Goal: Transaction & Acquisition: Purchase product/service

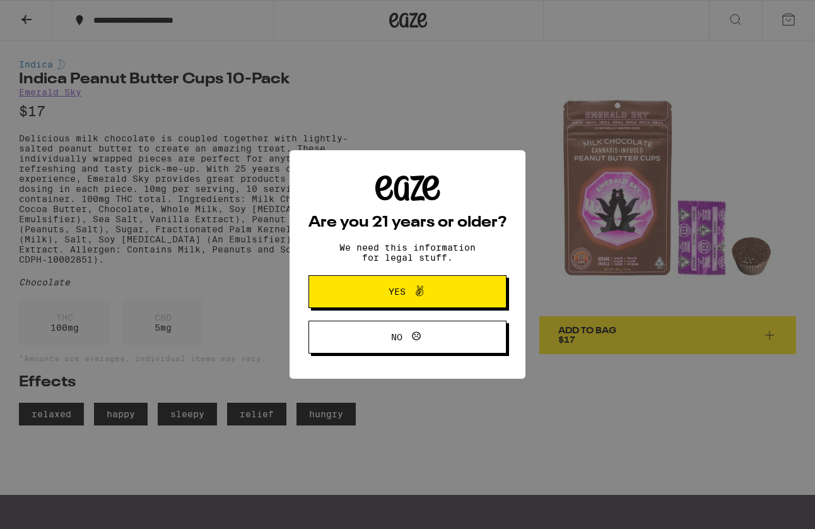
click at [453, 294] on span "Yes" at bounding box center [408, 291] width 96 height 16
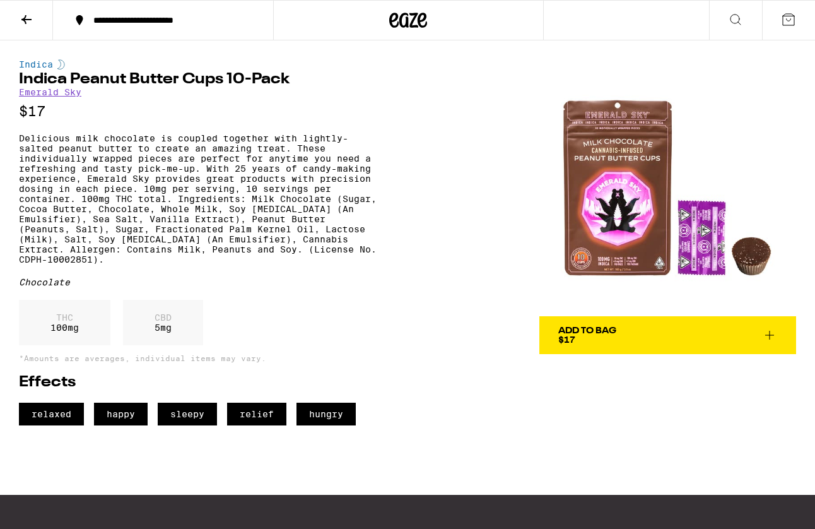
click at [35, 18] on button at bounding box center [26, 21] width 53 height 40
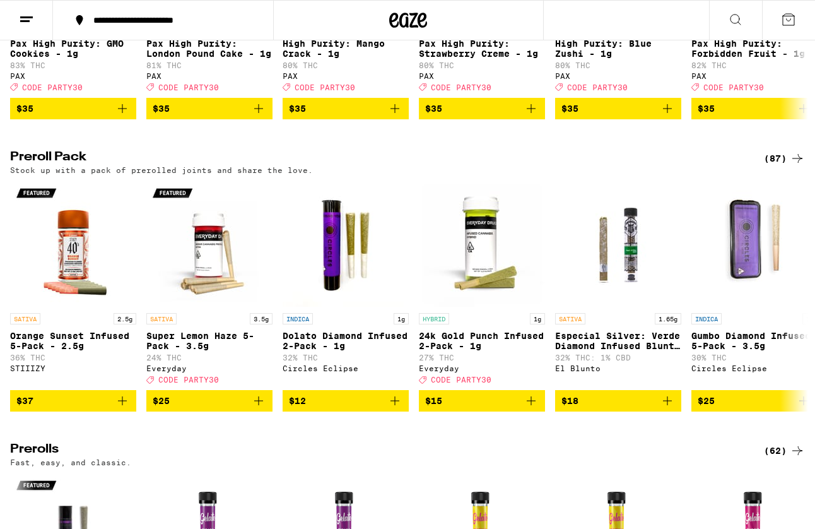
scroll to position [2678, 0]
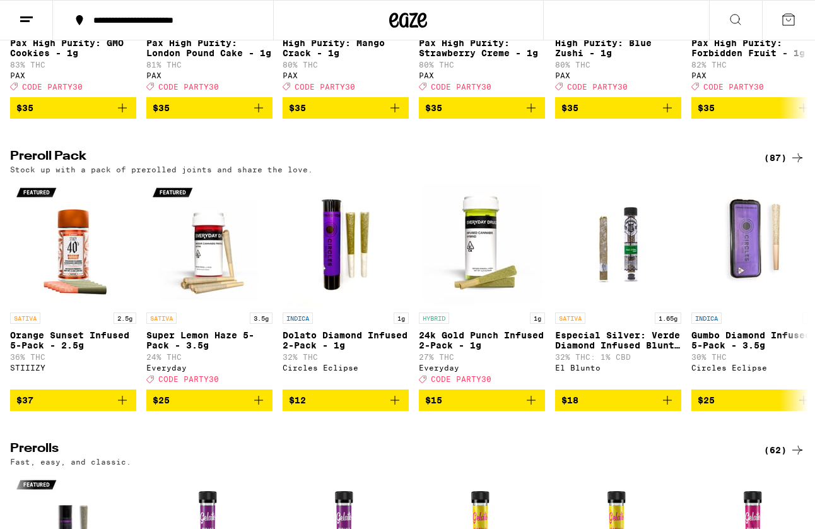
click at [144, 26] on button "**********" at bounding box center [163, 20] width 220 height 38
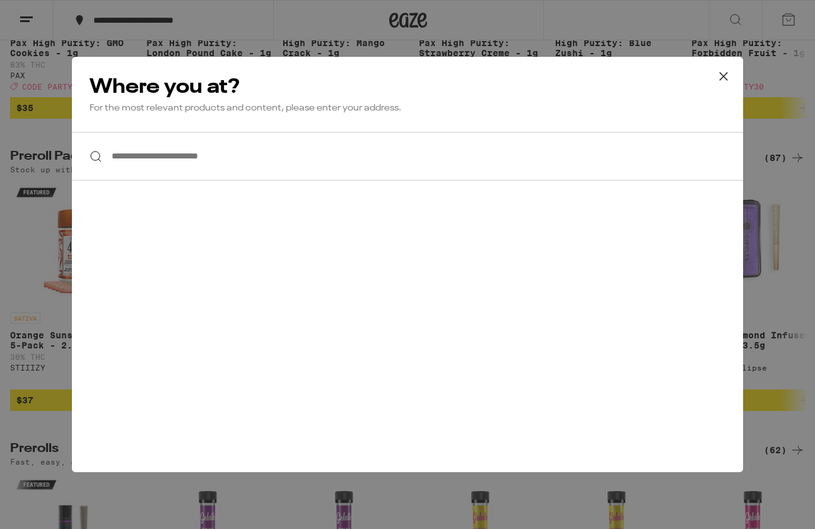
click at [144, 155] on input "**********" at bounding box center [407, 156] width 671 height 49
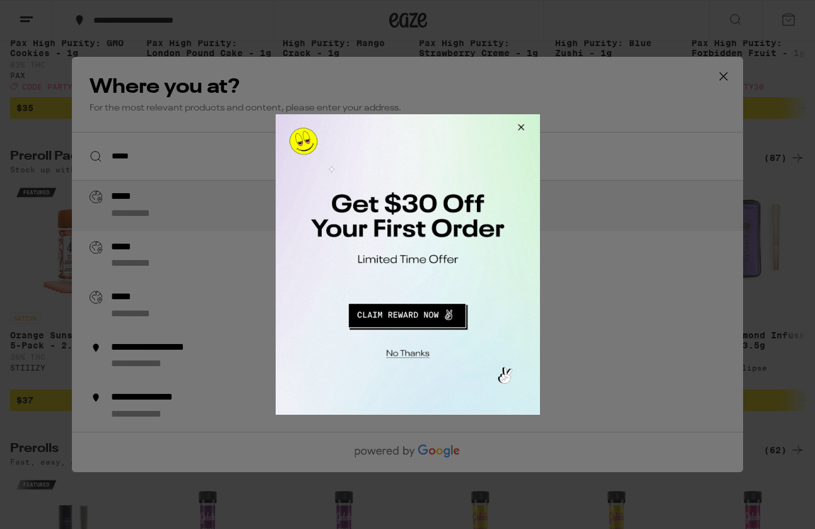
type input "*****"
click at [413, 317] on button "Redirect to URL" at bounding box center [406, 313] width 220 height 30
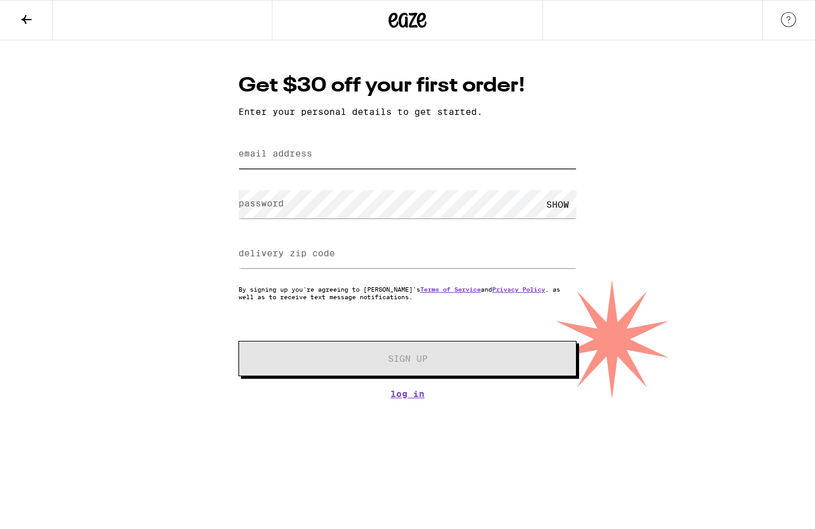
type input "shams.marwa@gmail.com"
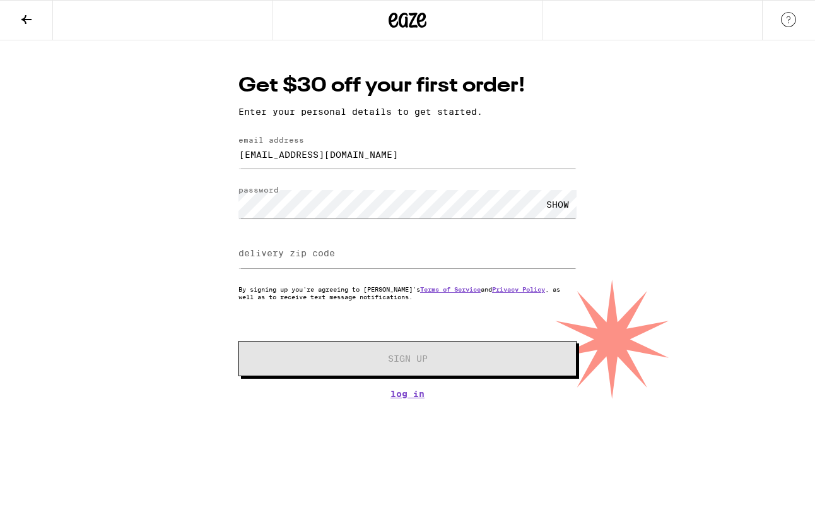
click at [295, 258] on label "delivery zip code" at bounding box center [286, 253] width 97 height 10
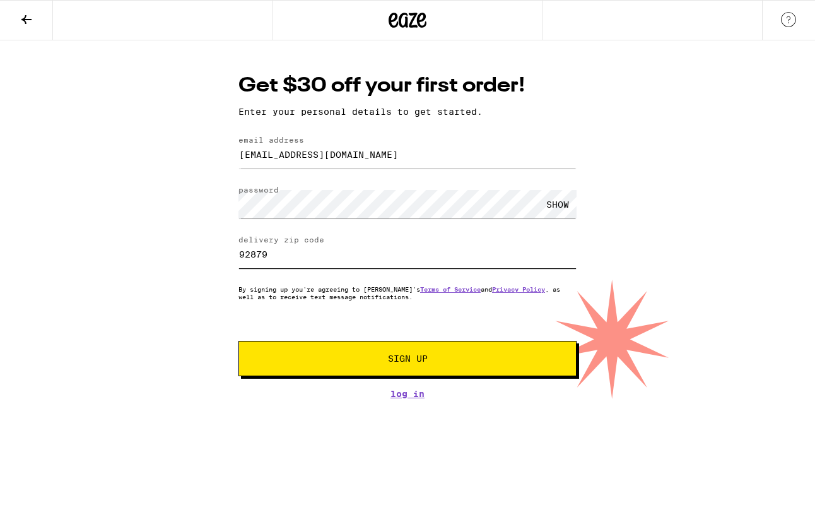
type input "92879"
click at [371, 380] on div "Get $30 off your first order! Enter your personal details to get started. email…" at bounding box center [407, 235] width 363 height 327
click at [366, 363] on span "Sign Up" at bounding box center [407, 358] width 251 height 9
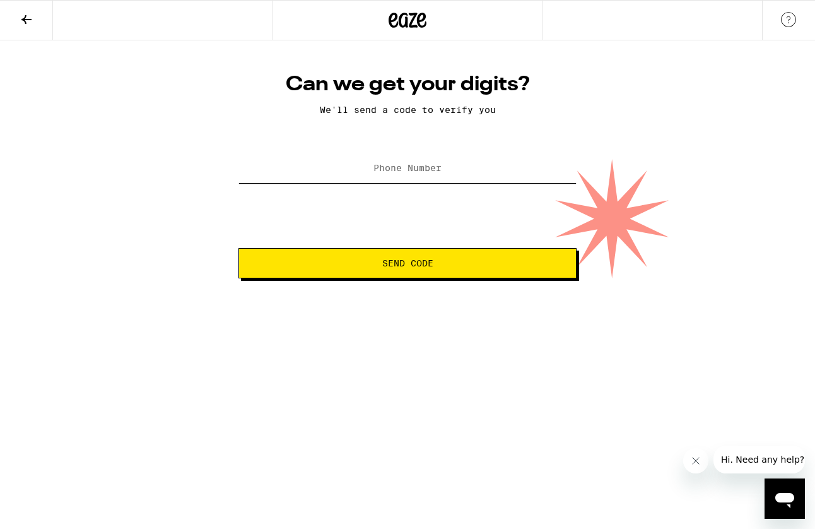
click at [403, 175] on input "Phone Number" at bounding box center [407, 169] width 338 height 28
type input "9096"
type input "(909) 642-0456"
click at [392, 262] on span "Send Code" at bounding box center [407, 263] width 51 height 9
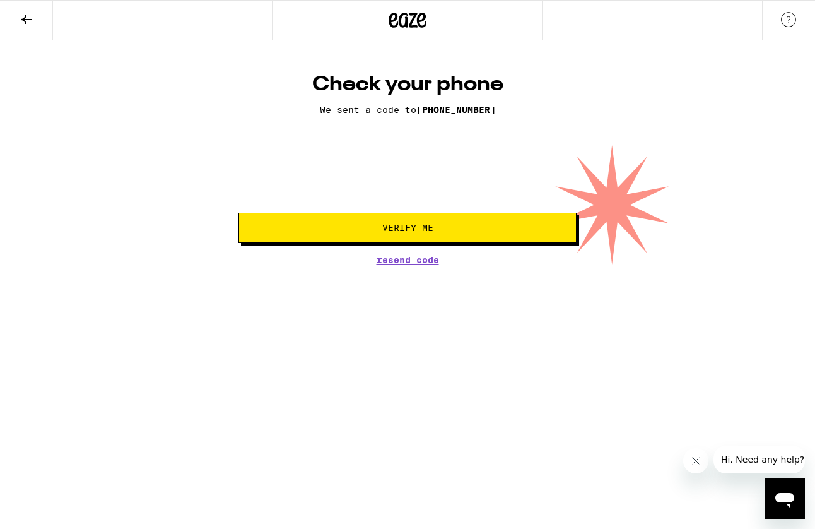
click at [349, 177] on input "tel" at bounding box center [350, 168] width 25 height 37
type input "1"
type input "9"
type input "1"
type input "5"
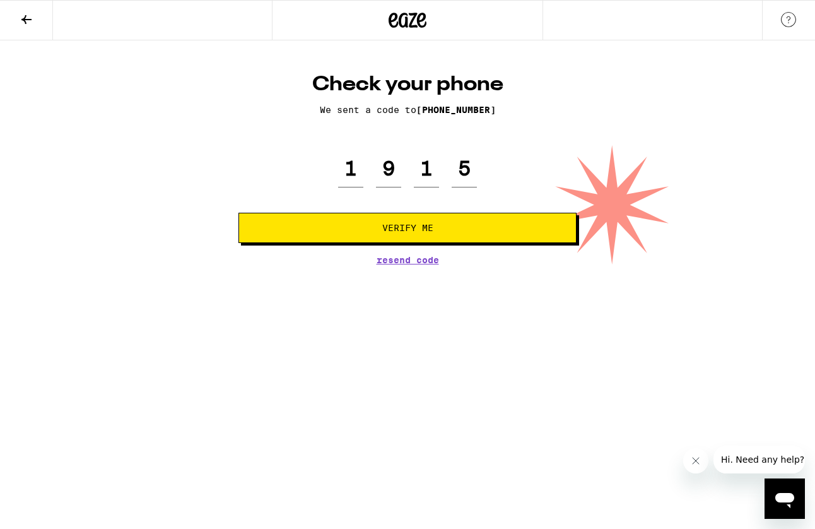
click at [379, 237] on button "Verify Me" at bounding box center [407, 228] width 338 height 30
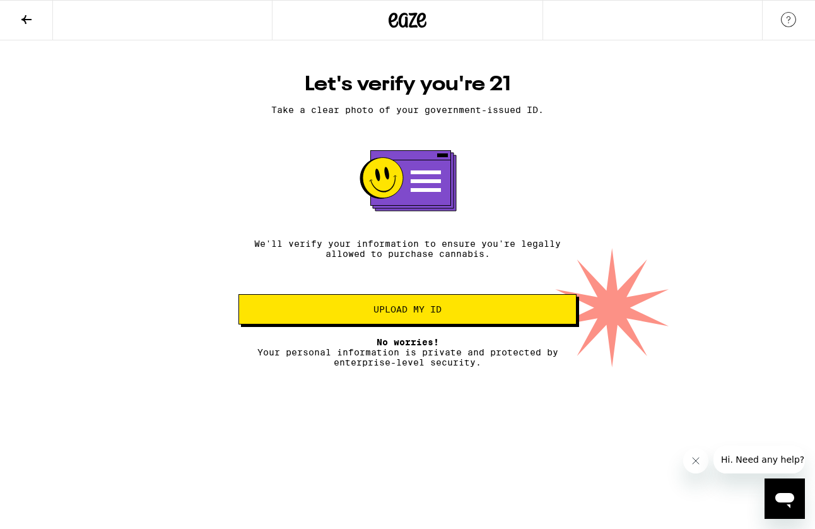
click at [432, 313] on span "Upload my ID" at bounding box center [407, 309] width 68 height 9
